Goal: Task Accomplishment & Management: Manage account settings

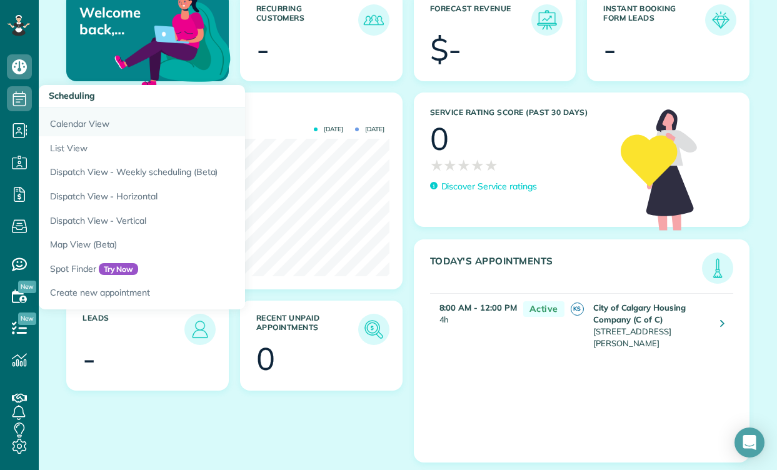
click at [68, 122] on link "Calendar View" at bounding box center [195, 122] width 313 height 29
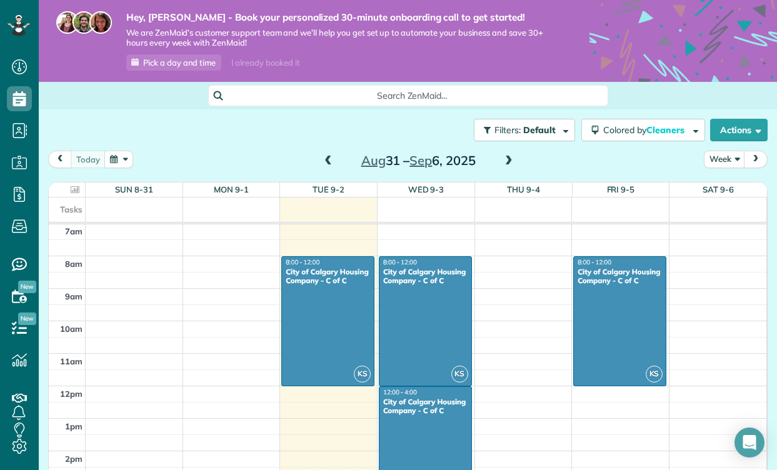
scroll to position [259, 0]
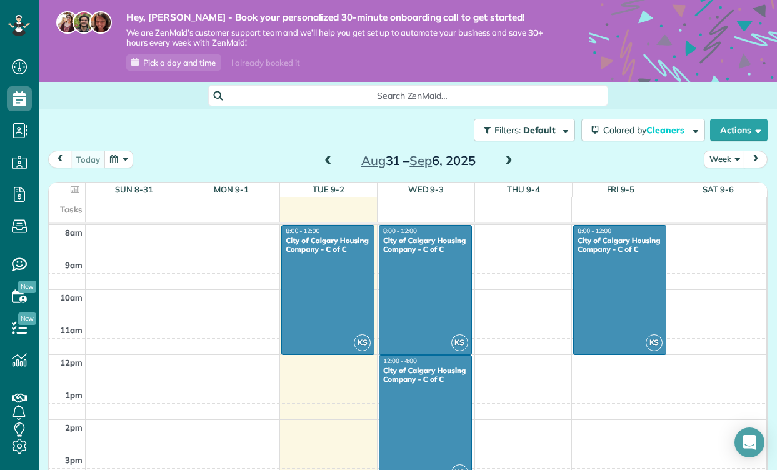
click at [335, 294] on div at bounding box center [328, 290] width 92 height 129
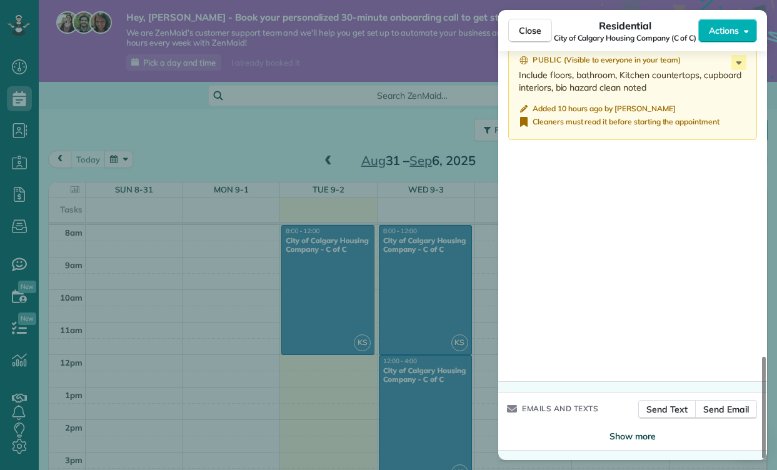
click at [620, 433] on span "Show more" at bounding box center [633, 436] width 46 height 13
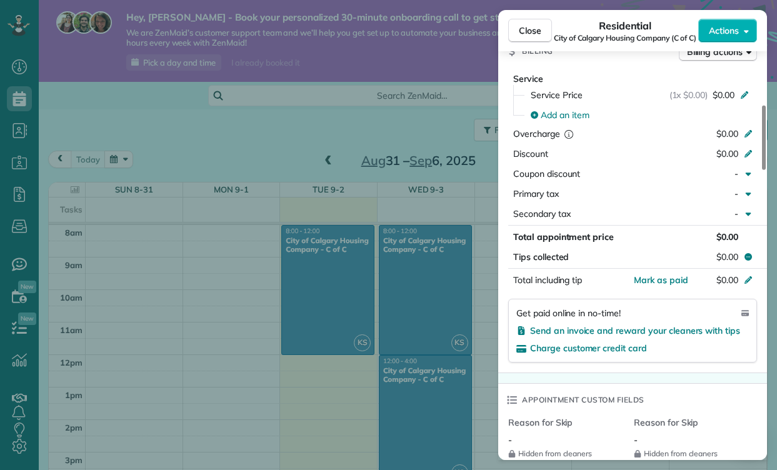
scroll to position [335, 0]
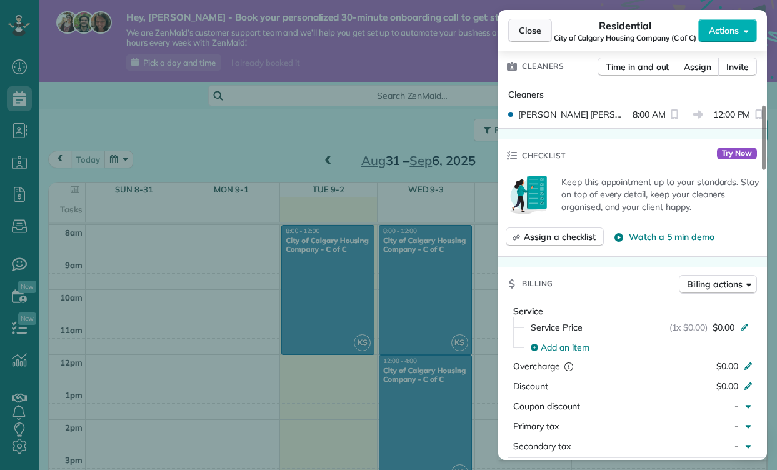
click at [541, 28] on span "Close" at bounding box center [530, 30] width 23 height 13
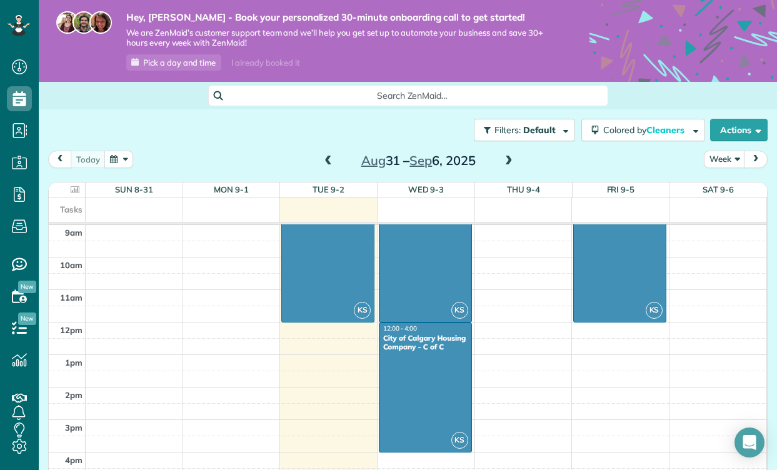
scroll to position [304, 0]
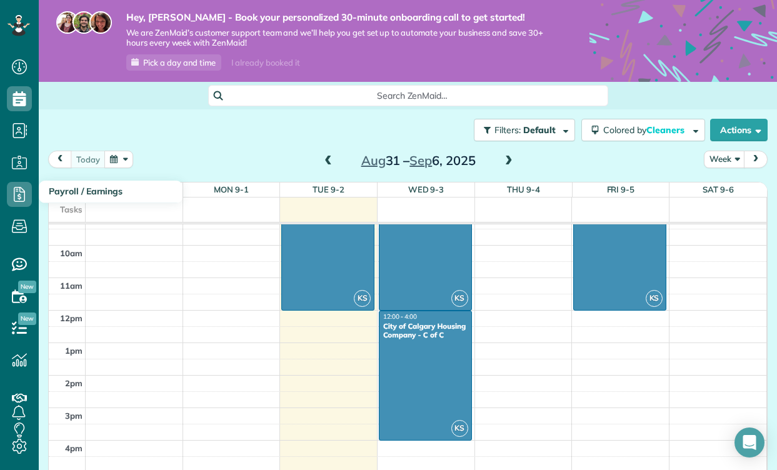
click at [23, 196] on icon at bounding box center [19, 194] width 25 height 25
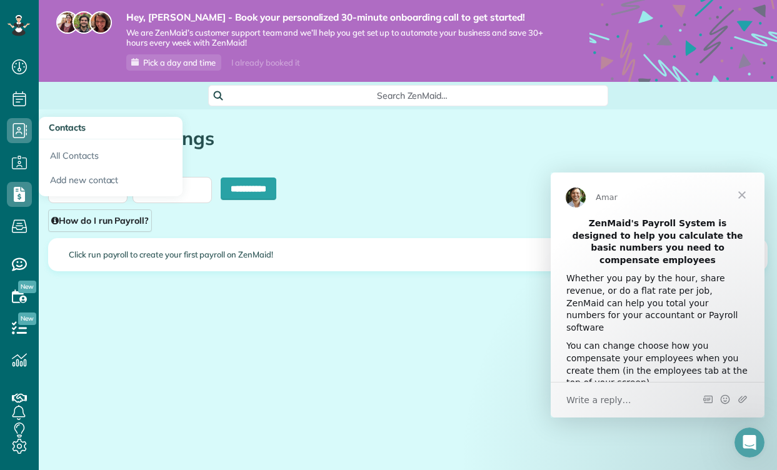
click at [17, 133] on use at bounding box center [20, 130] width 14 height 15
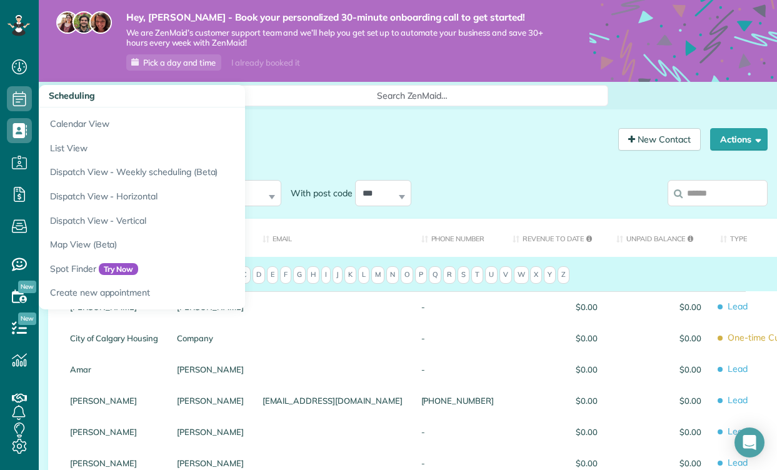
scroll to position [6, 6]
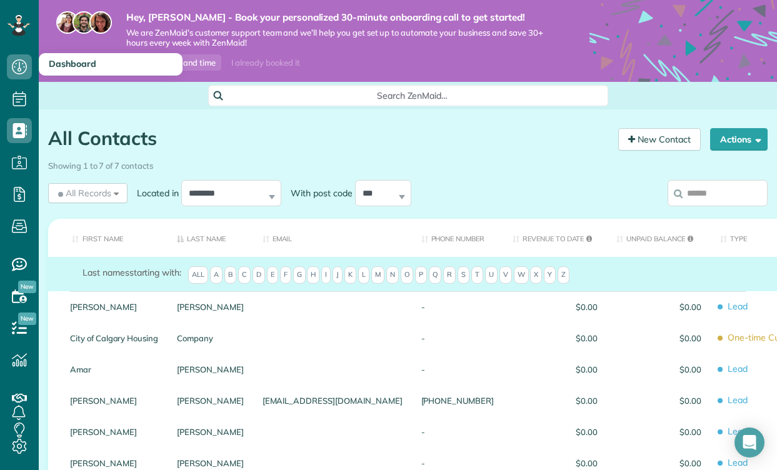
click at [18, 72] on icon at bounding box center [19, 66] width 25 height 25
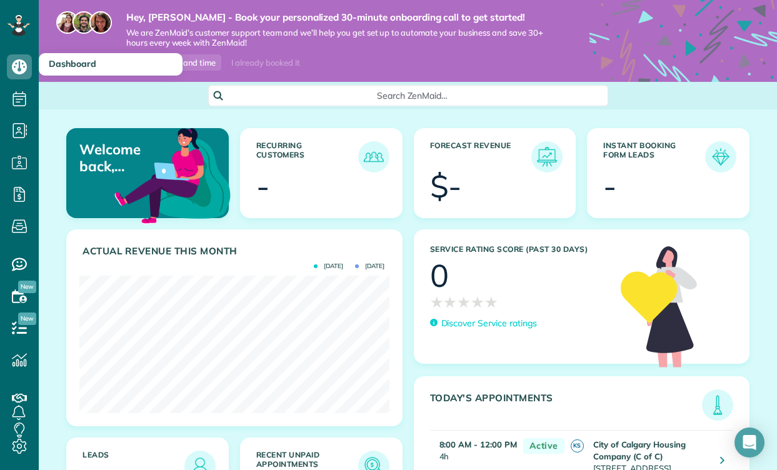
click at [22, 64] on icon at bounding box center [19, 66] width 25 height 25
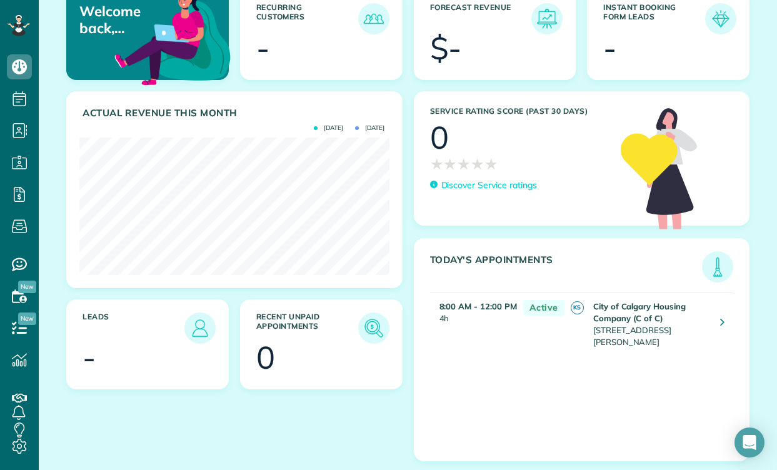
scroll to position [137, 0]
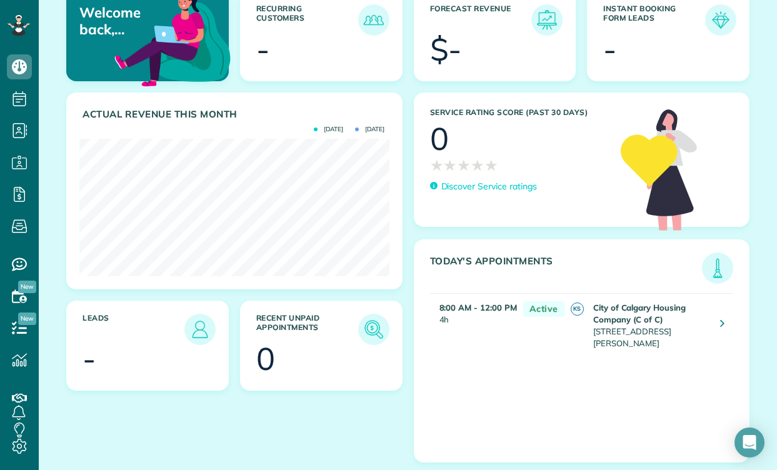
click at [607, 318] on strong "City of Calgary Housing Company (C of C)" at bounding box center [639, 314] width 93 height 22
click at [727, 320] on link at bounding box center [722, 325] width 23 height 23
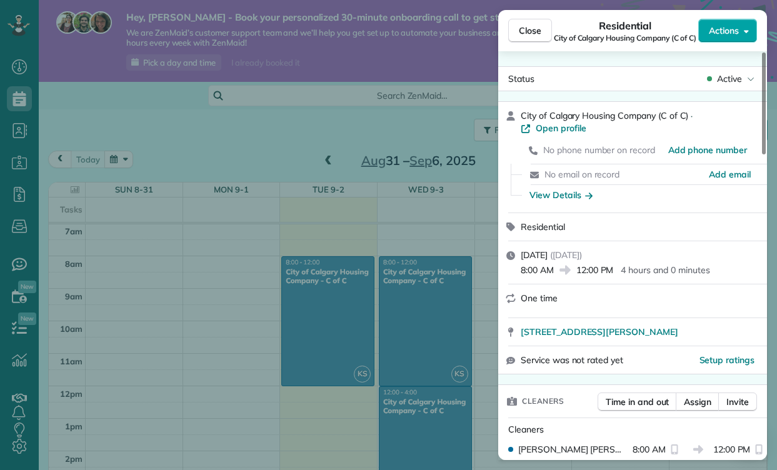
click at [732, 30] on span "Actions" at bounding box center [724, 30] width 30 height 13
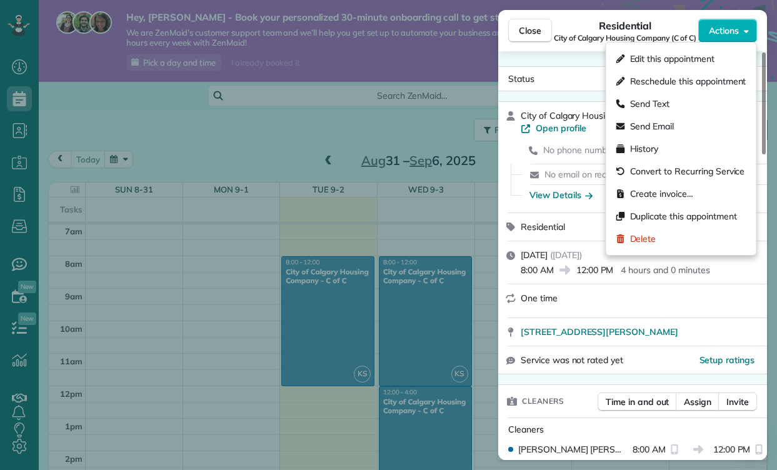
click at [667, 282] on div "Tuesday, September 02, 2025 ( yesterday ) 8:00 AM 12:00 PM 4 hours and 0 minutes" at bounding box center [632, 262] width 269 height 43
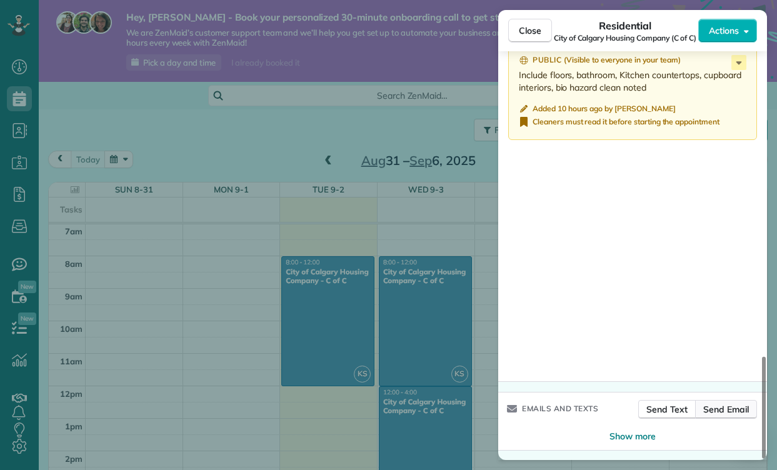
click at [723, 410] on span "Send Email" at bounding box center [726, 409] width 46 height 13
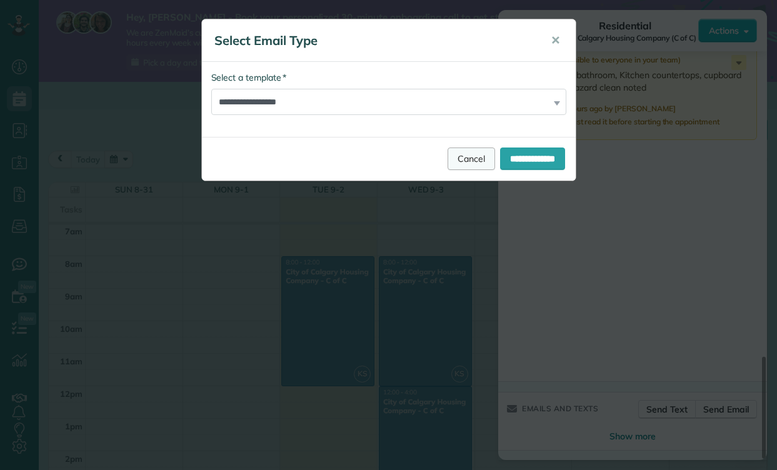
click at [449, 159] on link "Cancel" at bounding box center [472, 159] width 48 height 23
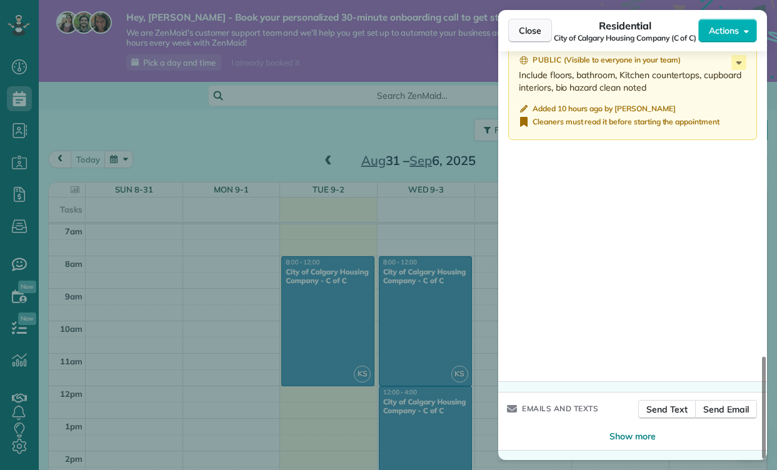
click at [531, 32] on span "Close" at bounding box center [530, 30] width 23 height 13
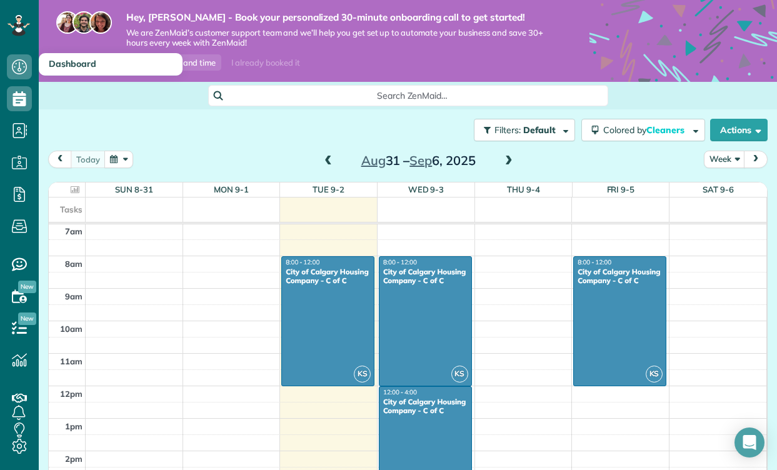
click at [19, 62] on icon at bounding box center [19, 66] width 25 height 25
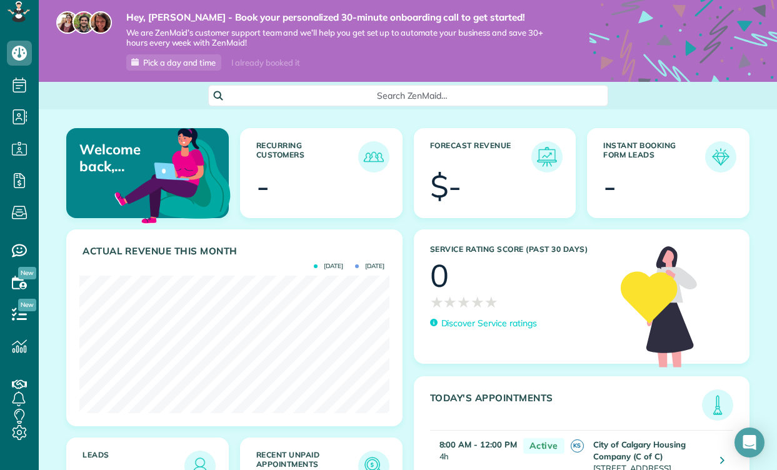
click at [435, 100] on span "Search ZenMaid…" at bounding box center [413, 95] width 380 height 13
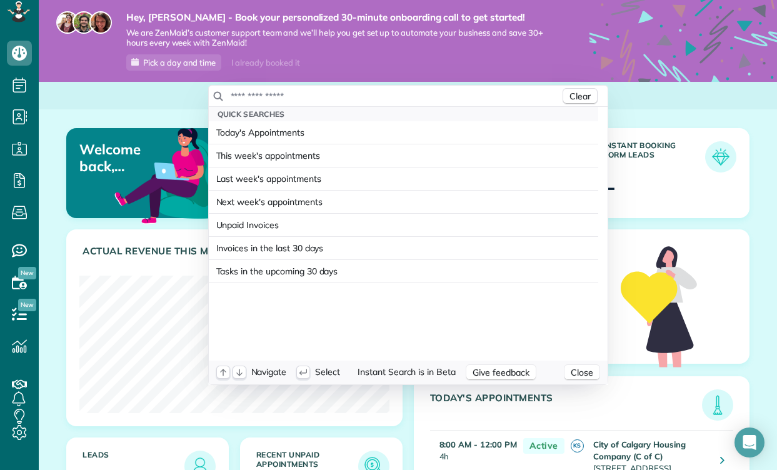
click at [303, 93] on input "text" at bounding box center [395, 96] width 330 height 13
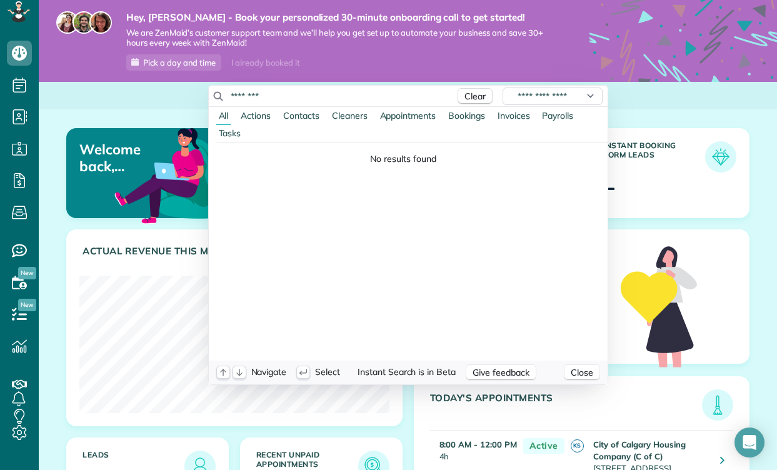
type input "********"
click at [262, 116] on span "Actions" at bounding box center [256, 115] width 30 height 11
click at [348, 183] on div "No results found" at bounding box center [408, 252] width 399 height 218
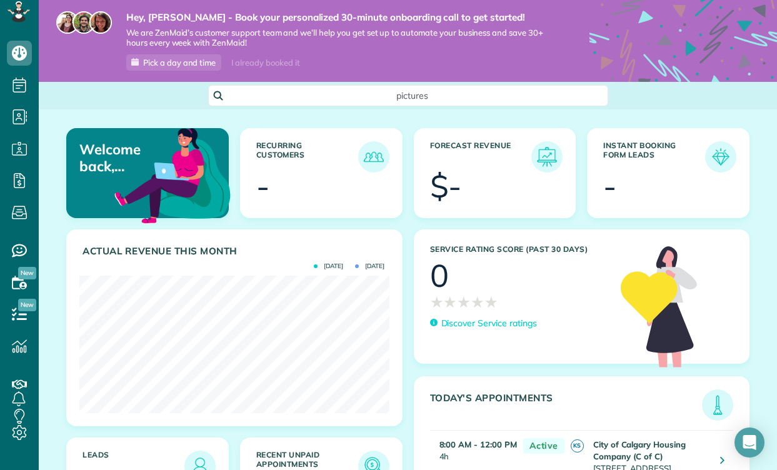
click at [110, 106] on html "Dashboard Scheduling Calendar View List View Dispatch View - Weekly scheduling …" at bounding box center [388, 235] width 777 height 470
